Goal: Learn about a topic

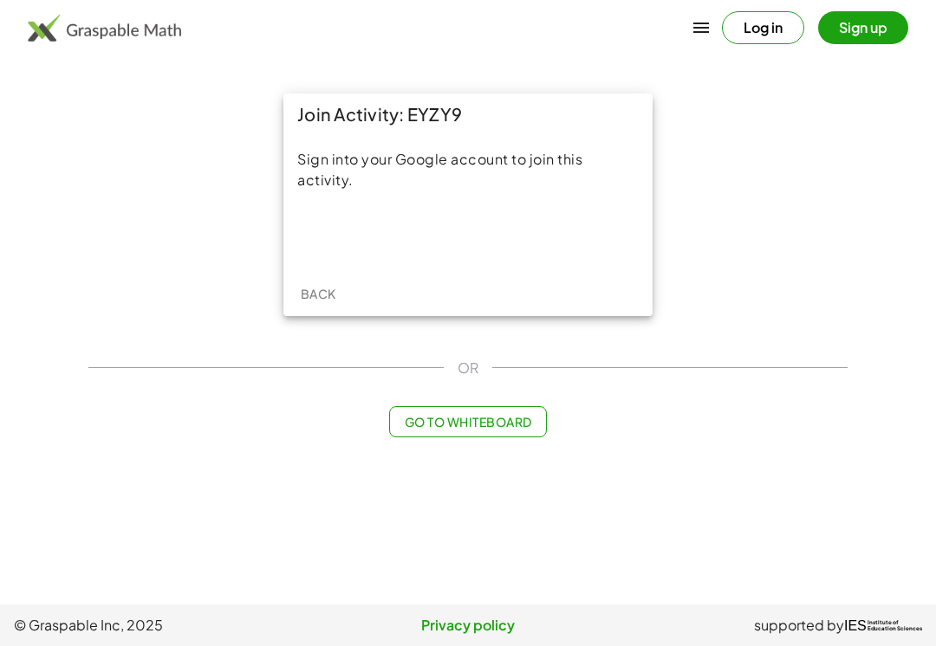
click at [867, 28] on button "Sign up" at bounding box center [863, 27] width 90 height 33
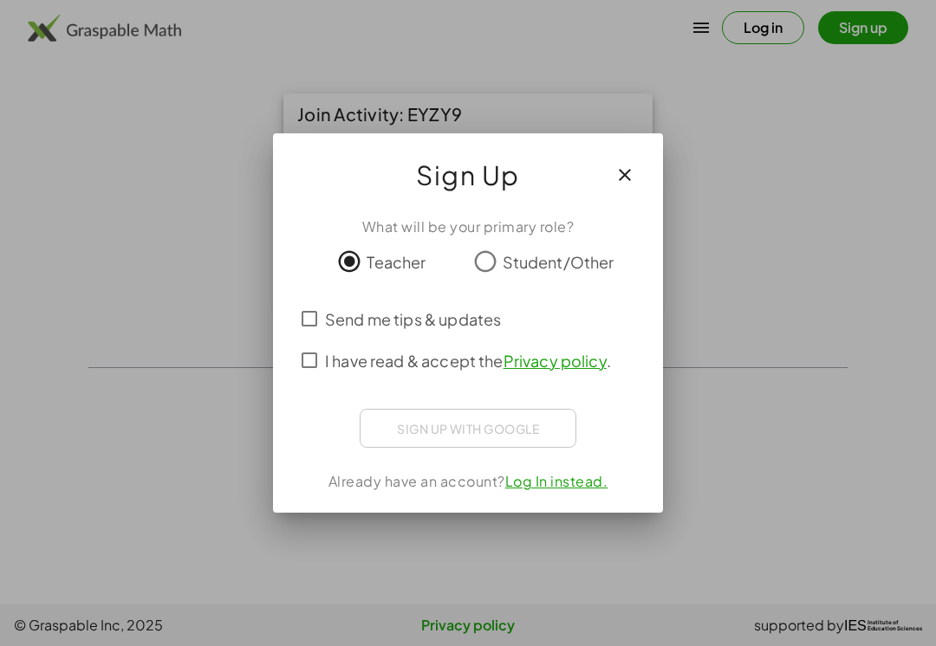
click at [742, 269] on div at bounding box center [468, 323] width 936 height 646
click at [727, 272] on div at bounding box center [468, 323] width 936 height 646
click at [619, 174] on icon "button" at bounding box center [624, 175] width 21 height 21
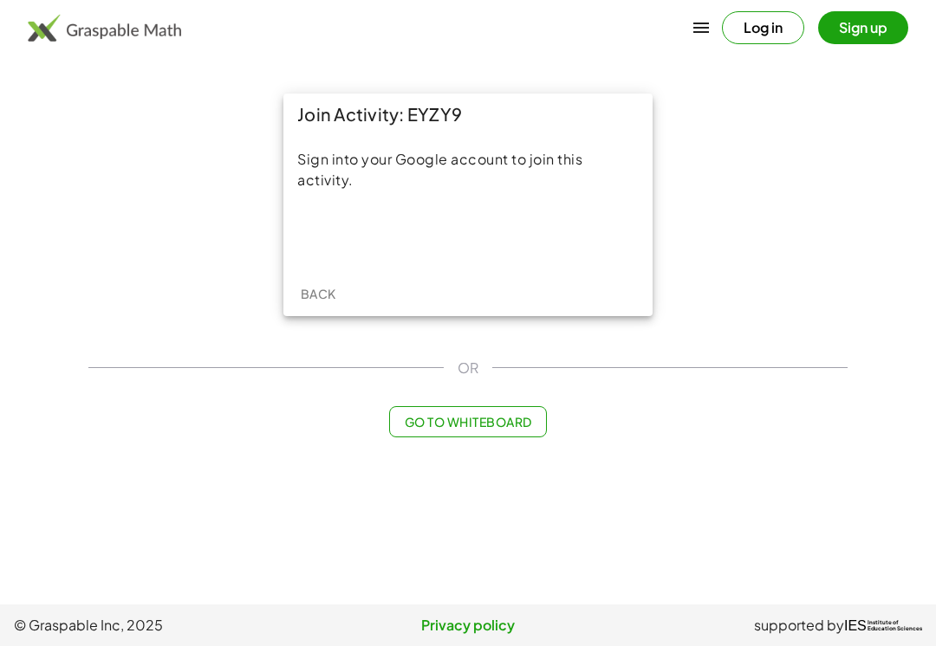
click at [495, 248] on div "Sign in with Google. Opens in new tab" at bounding box center [467, 236] width 159 height 38
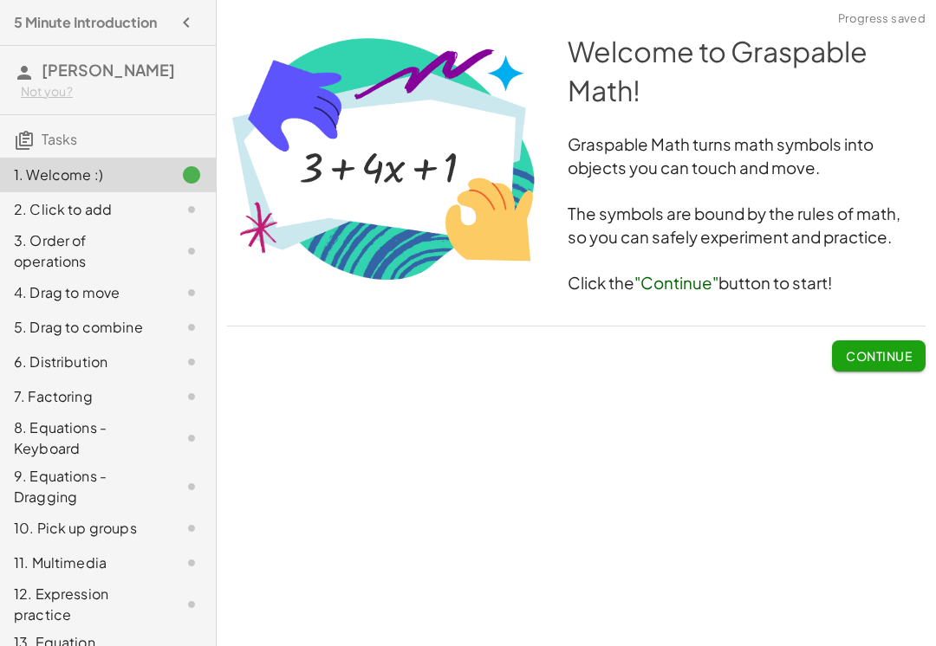
click at [884, 355] on span "Continue" at bounding box center [878, 356] width 66 height 16
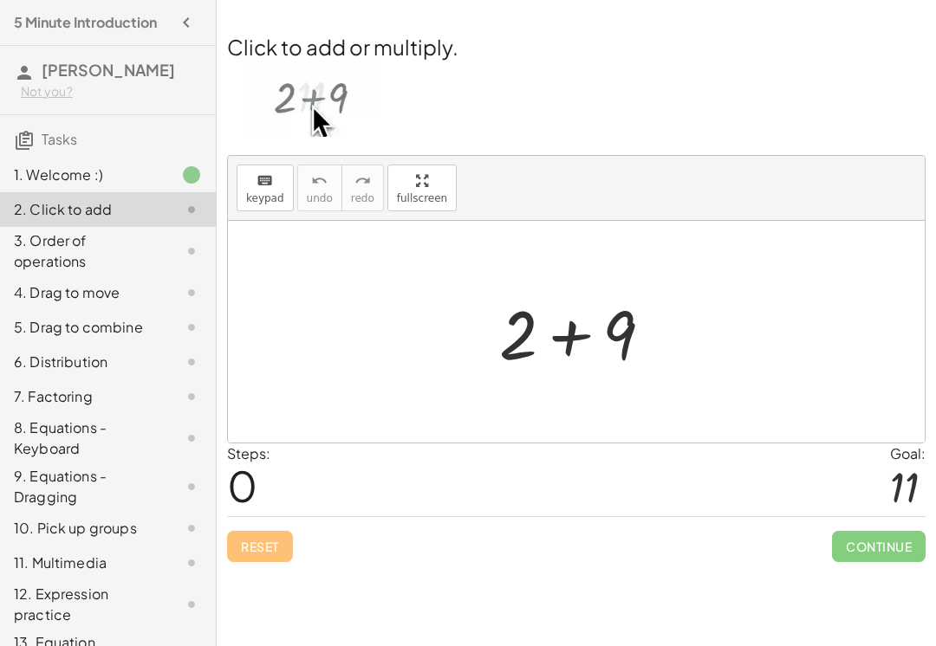
click at [236, 504] on span "0" at bounding box center [242, 485] width 30 height 53
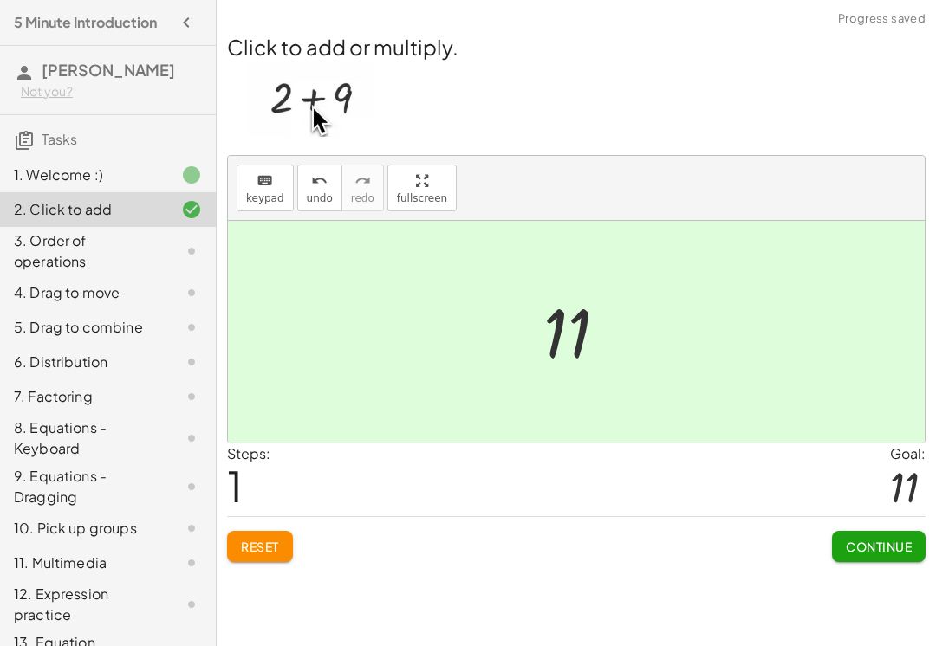
click at [877, 547] on span "Continue" at bounding box center [878, 547] width 66 height 16
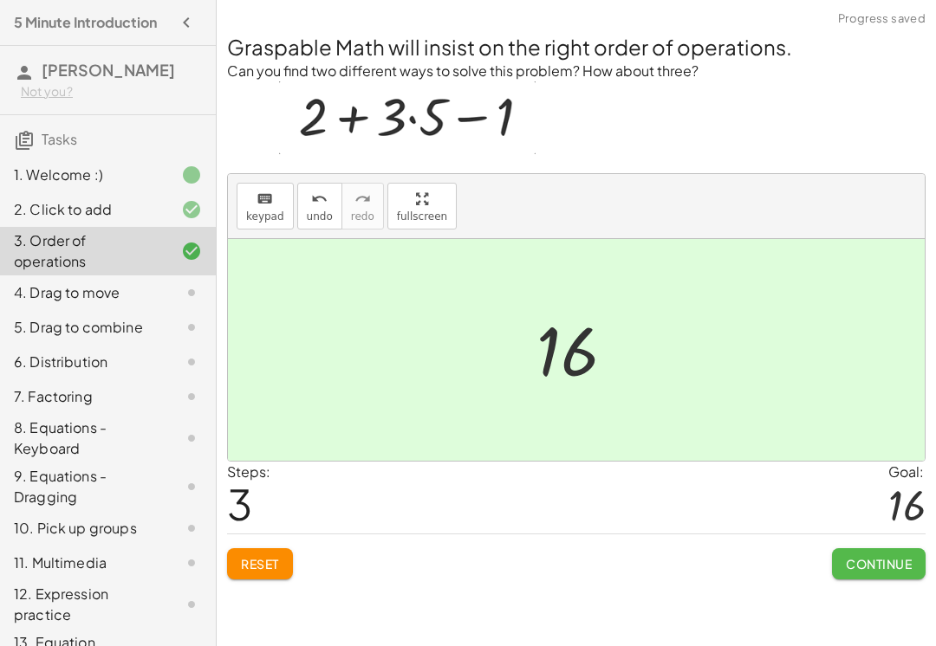
click at [892, 573] on button "Continue" at bounding box center [879, 563] width 94 height 31
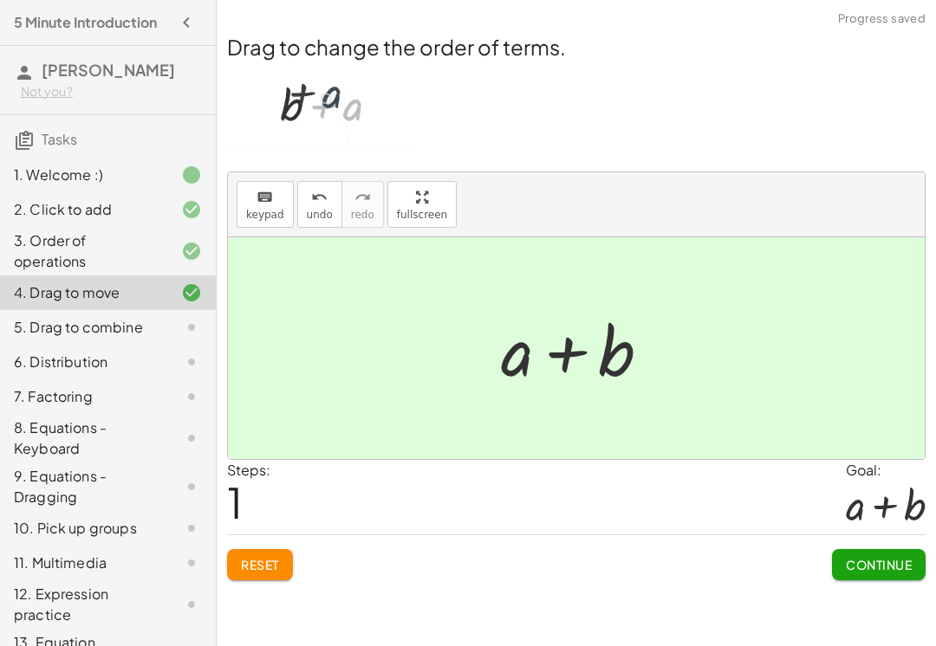
click at [892, 571] on span "Continue" at bounding box center [878, 565] width 66 height 16
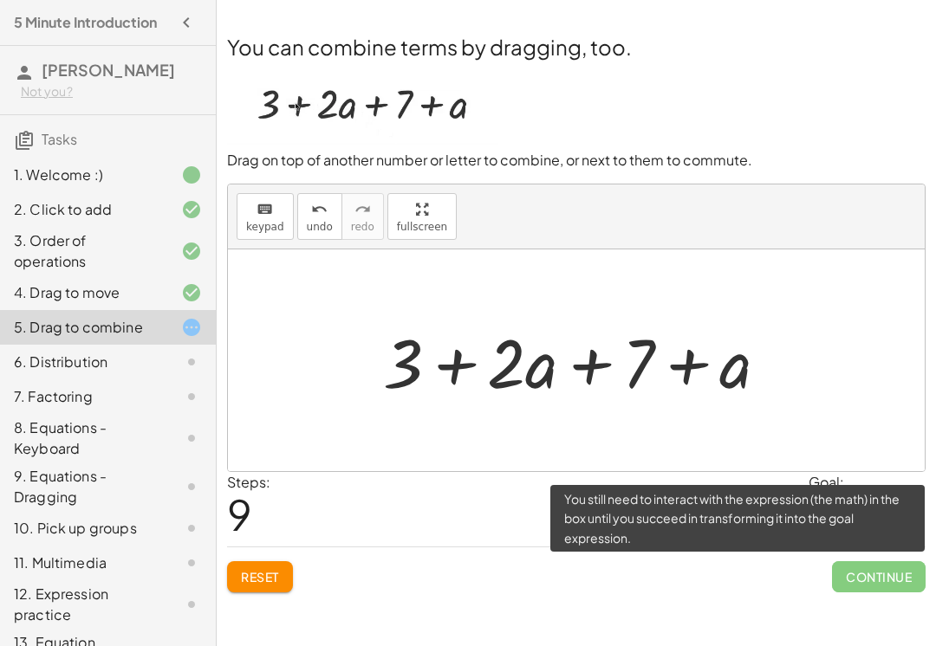
click at [886, 561] on span "Continue" at bounding box center [879, 576] width 94 height 31
click at [753, 586] on div "Reset Continue" at bounding box center [576, 570] width 698 height 46
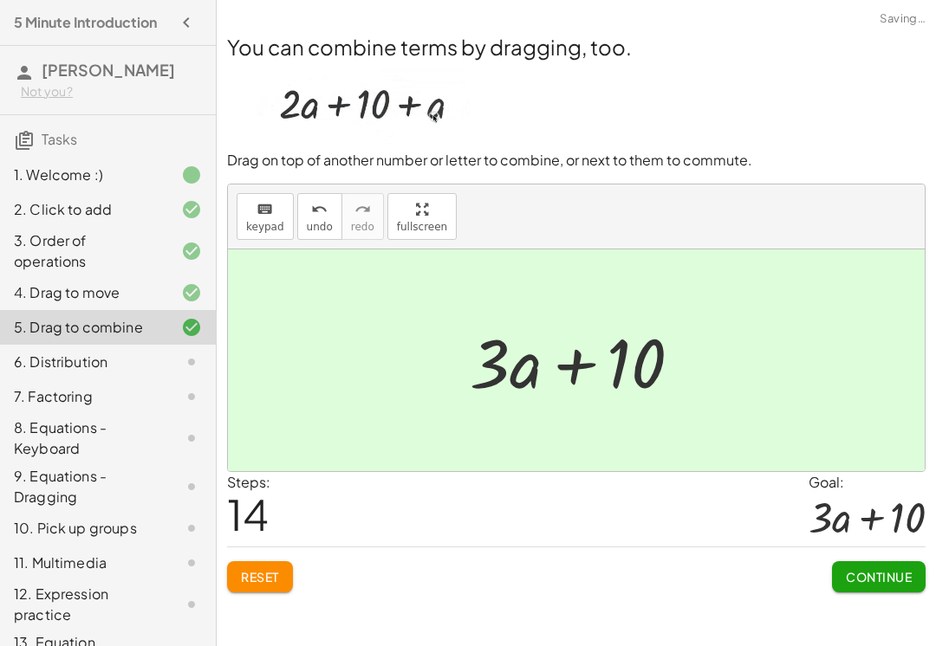
click at [878, 569] on span "Continue" at bounding box center [878, 577] width 66 height 16
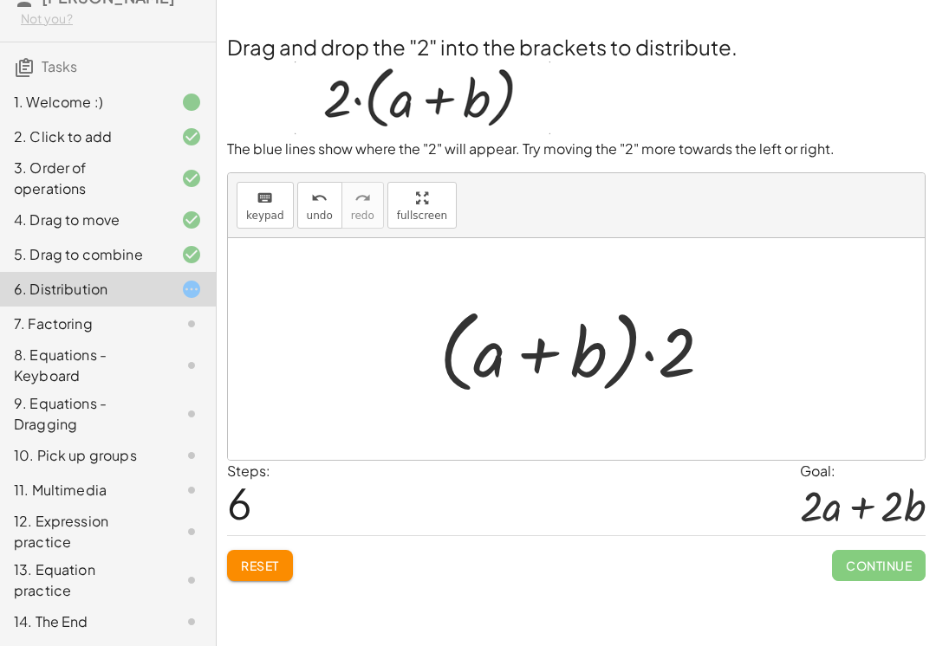
scroll to position [94, 0]
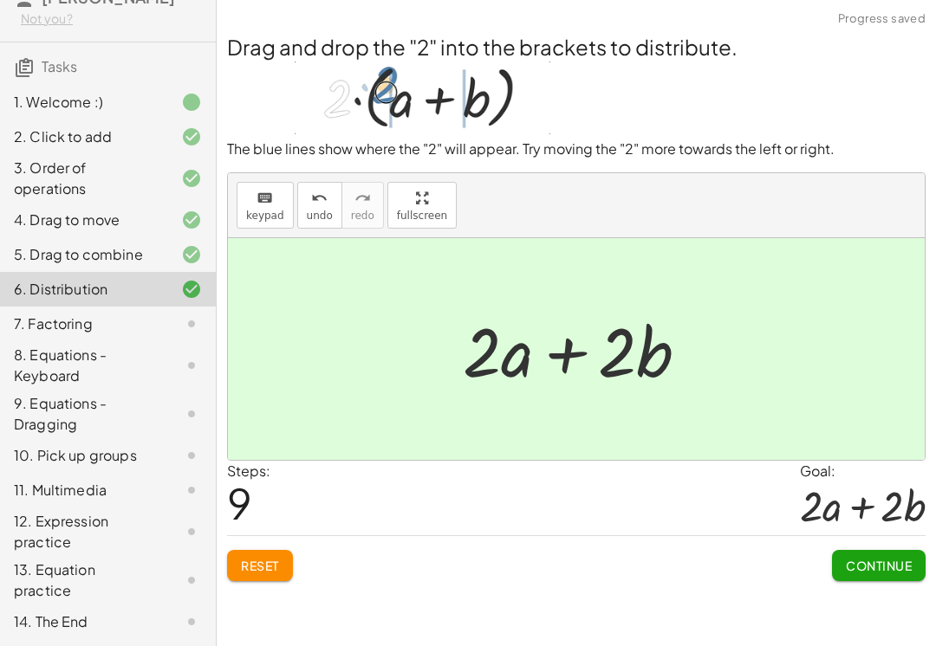
click at [886, 560] on span "Continue" at bounding box center [878, 566] width 66 height 16
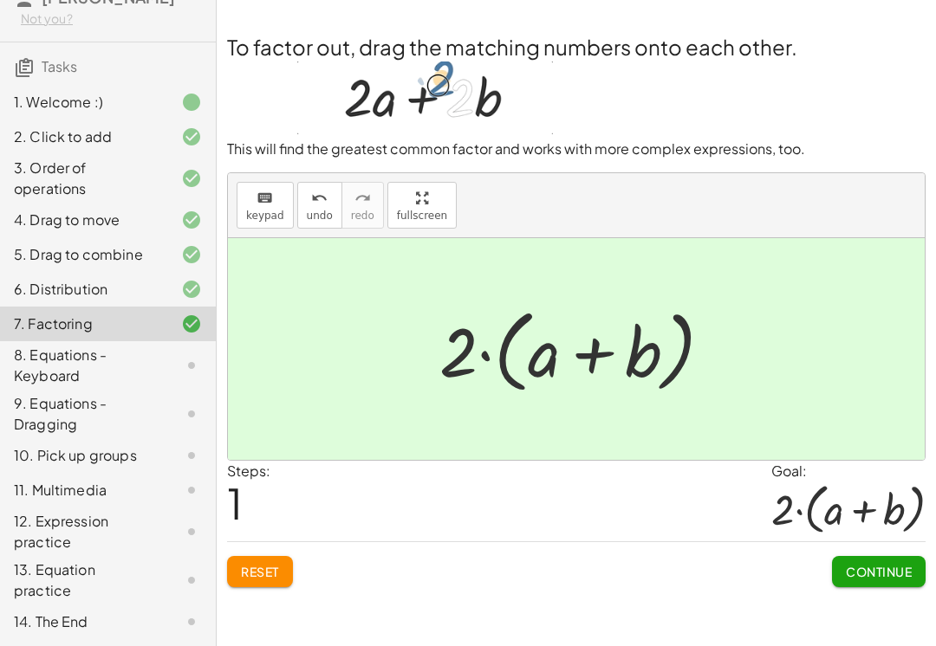
click at [470, 542] on div "Reset Continue" at bounding box center [576, 564] width 698 height 46
click at [897, 572] on span "Continue" at bounding box center [878, 572] width 66 height 16
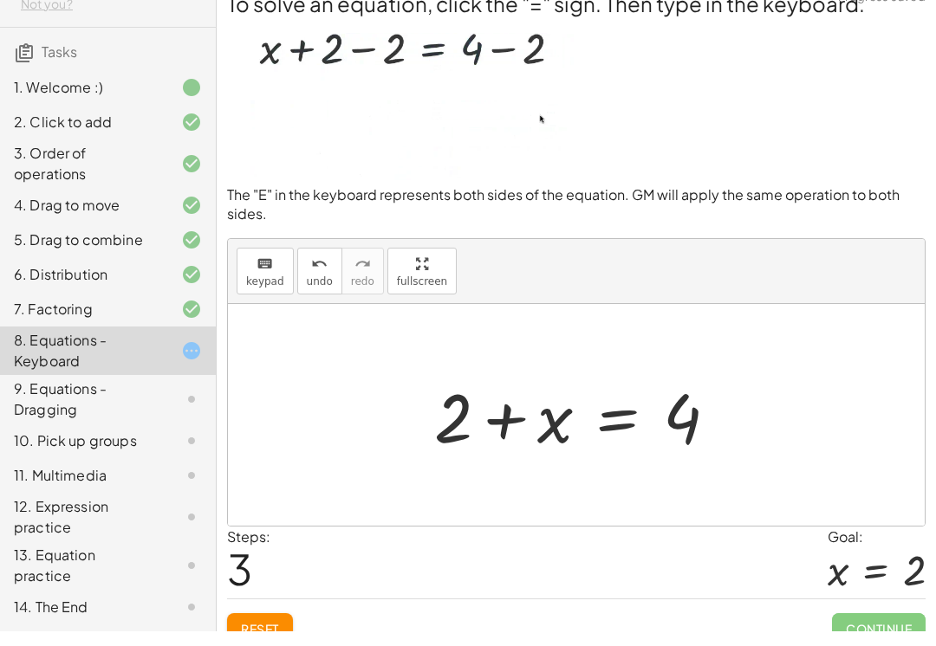
scroll to position [72, 0]
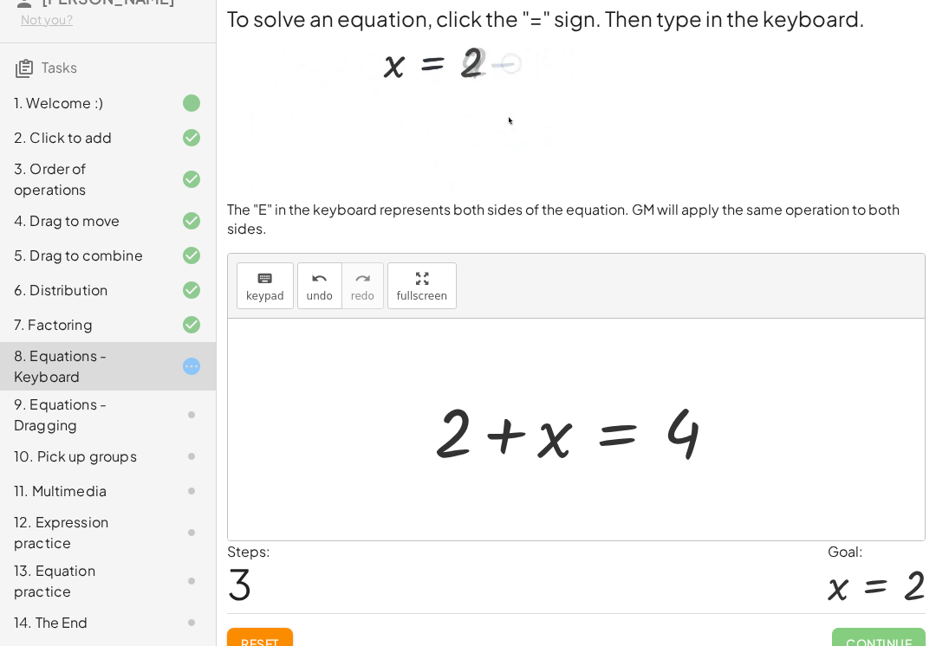
click at [438, 158] on img at bounding box center [401, 114] width 349 height 162
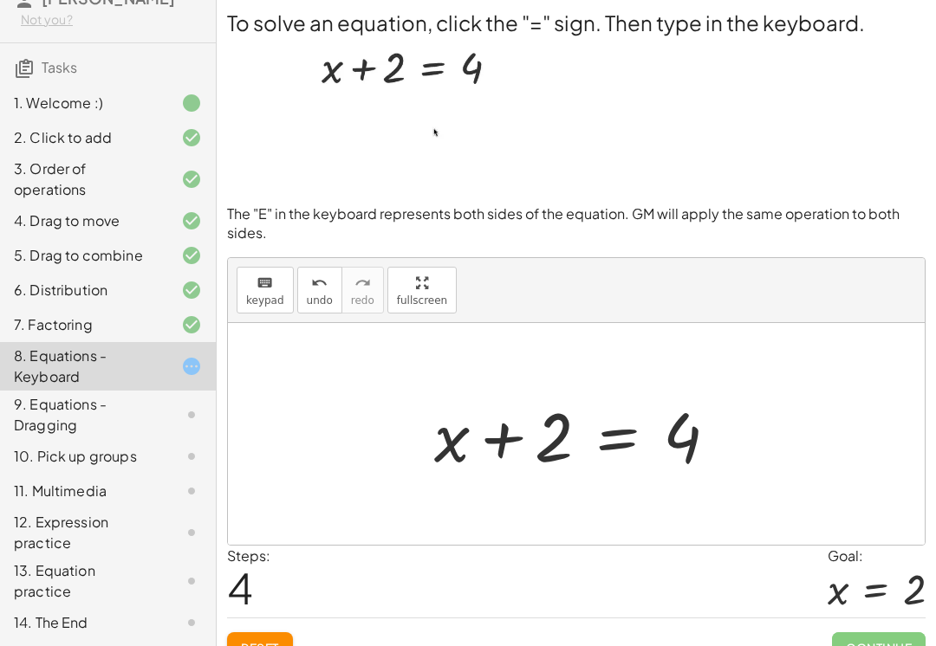
scroll to position [7, 0]
